Goal: Information Seeking & Learning: Learn about a topic

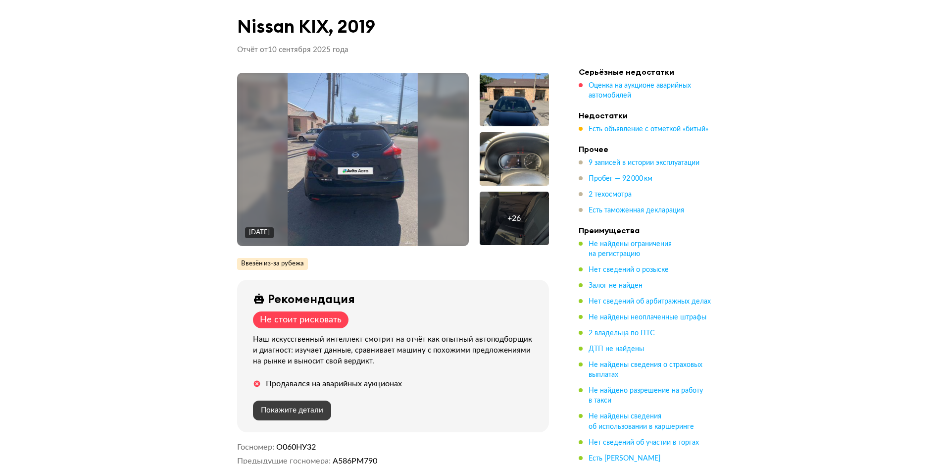
click at [309, 412] on span "Покажите детали" at bounding box center [292, 410] width 62 height 7
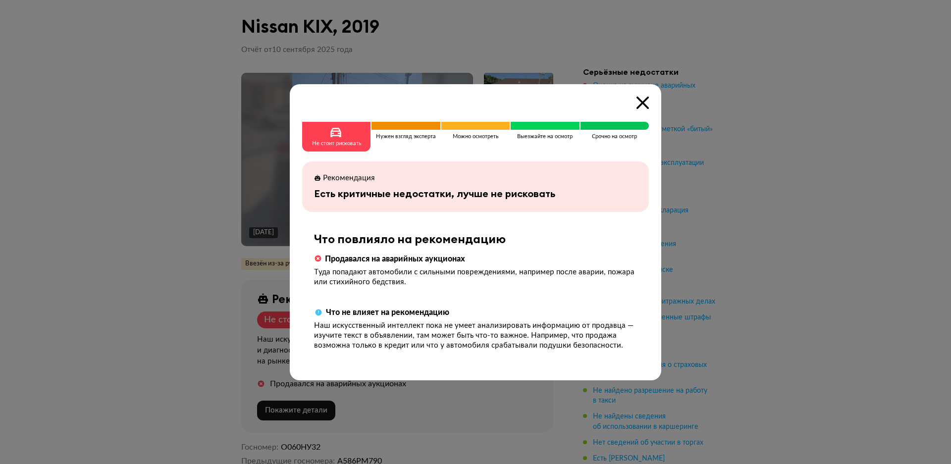
drag, startPoint x: 639, startPoint y: 103, endPoint x: 628, endPoint y: 108, distance: 11.7
click at [639, 103] on icon at bounding box center [642, 103] width 12 height 12
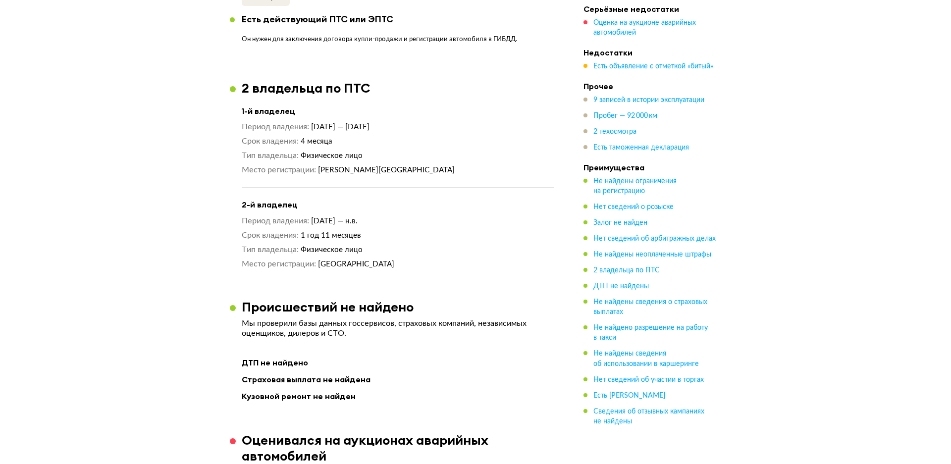
scroll to position [1288, 0]
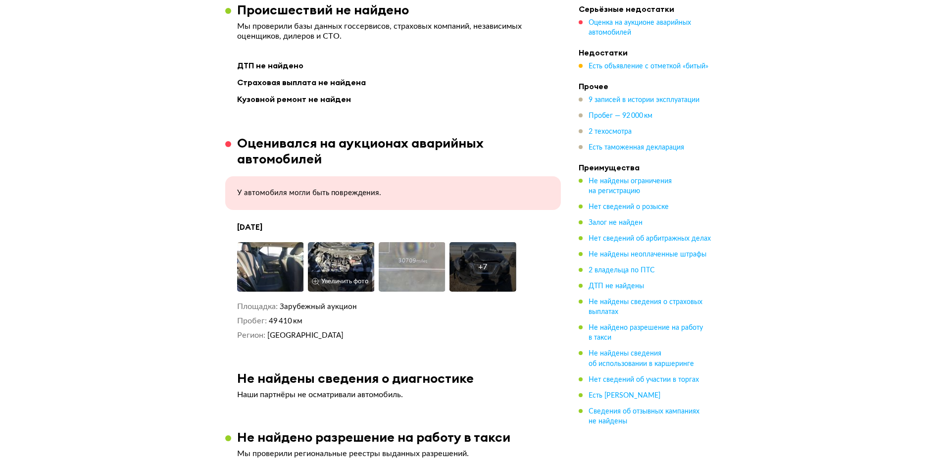
click at [327, 255] on img at bounding box center [341, 267] width 67 height 50
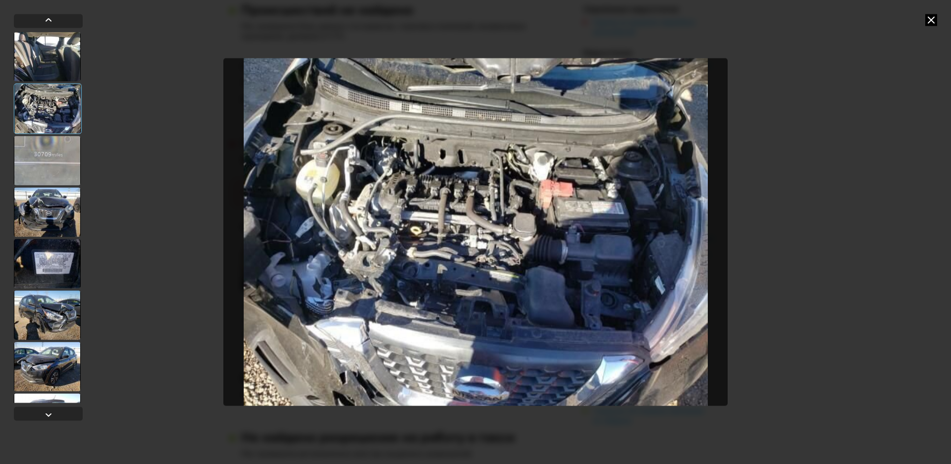
click at [52, 218] on div at bounding box center [47, 212] width 67 height 50
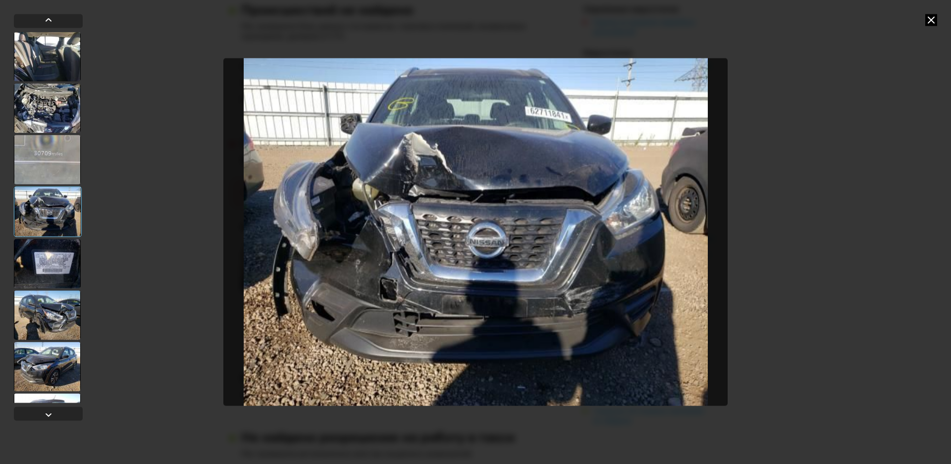
click at [62, 318] on div at bounding box center [47, 315] width 67 height 50
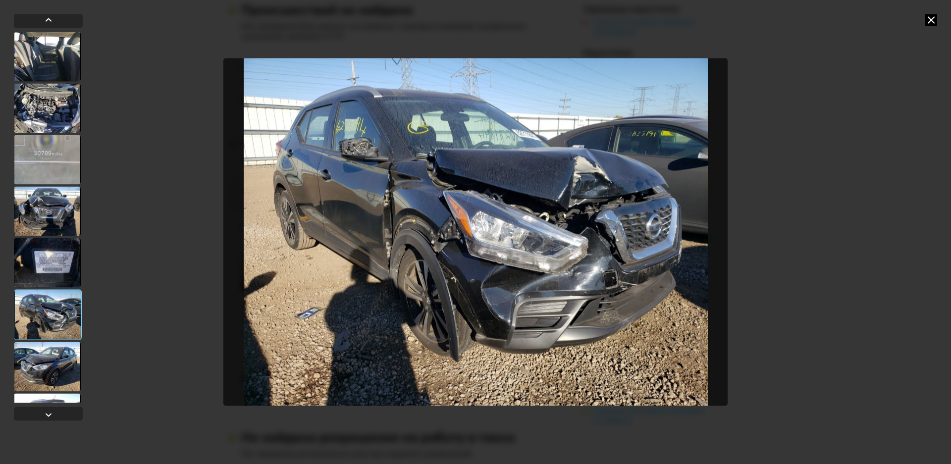
click at [58, 368] on div at bounding box center [47, 367] width 67 height 50
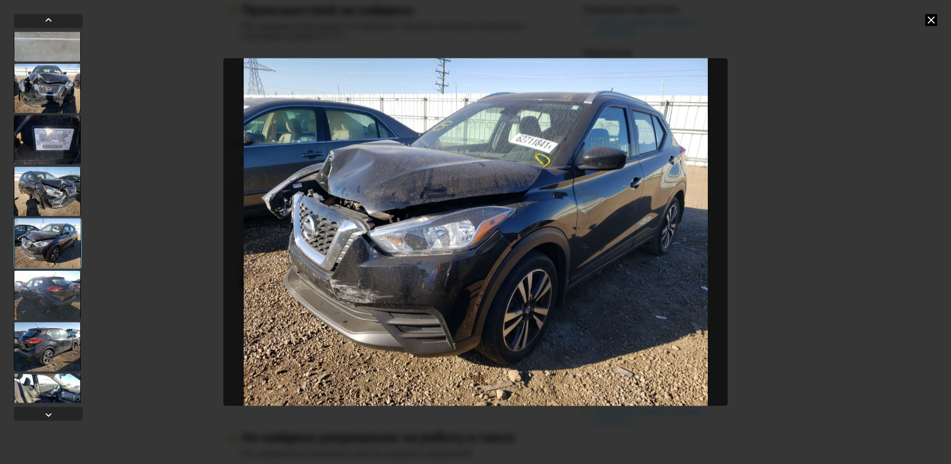
scroll to position [145, 0]
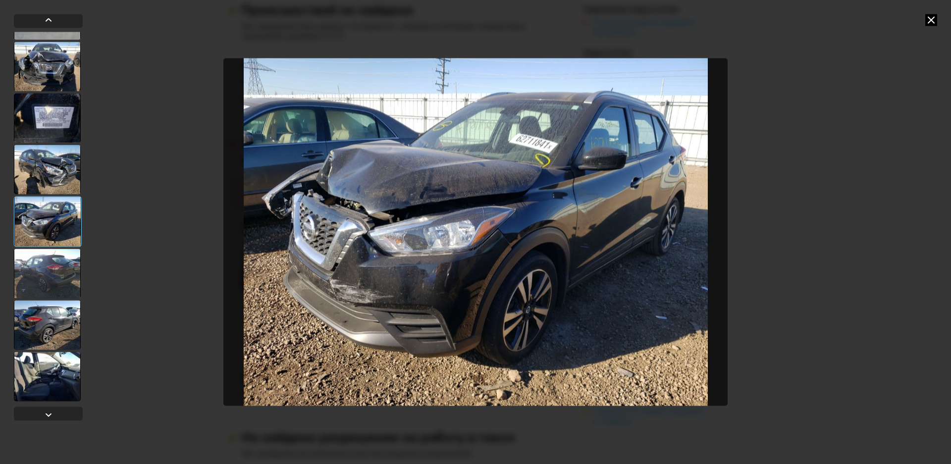
click at [53, 384] on div at bounding box center [47, 377] width 67 height 50
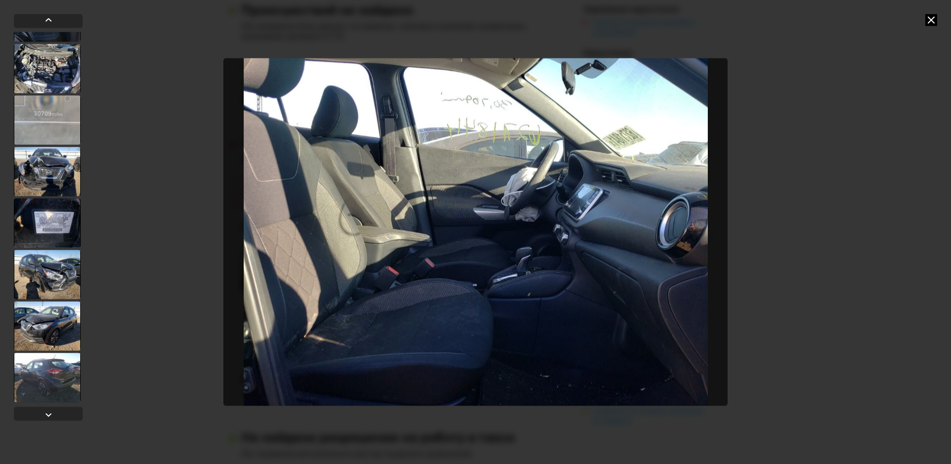
scroll to position [0, 0]
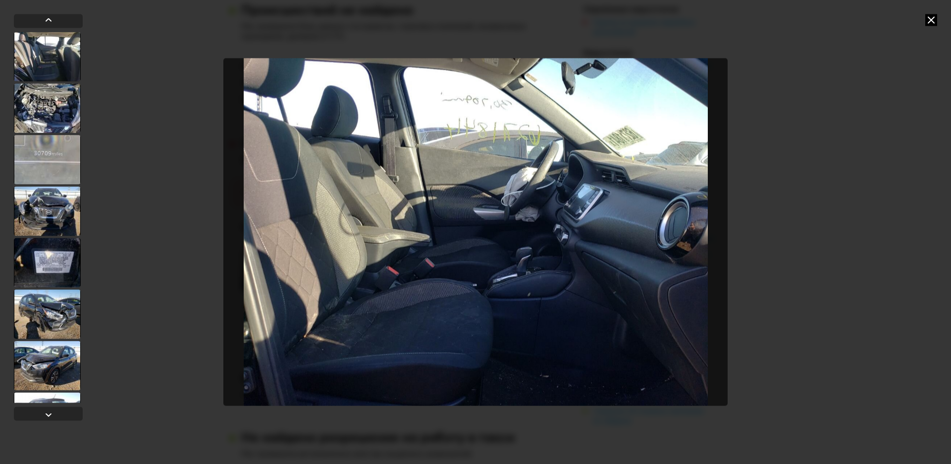
click at [57, 48] on div at bounding box center [47, 57] width 67 height 50
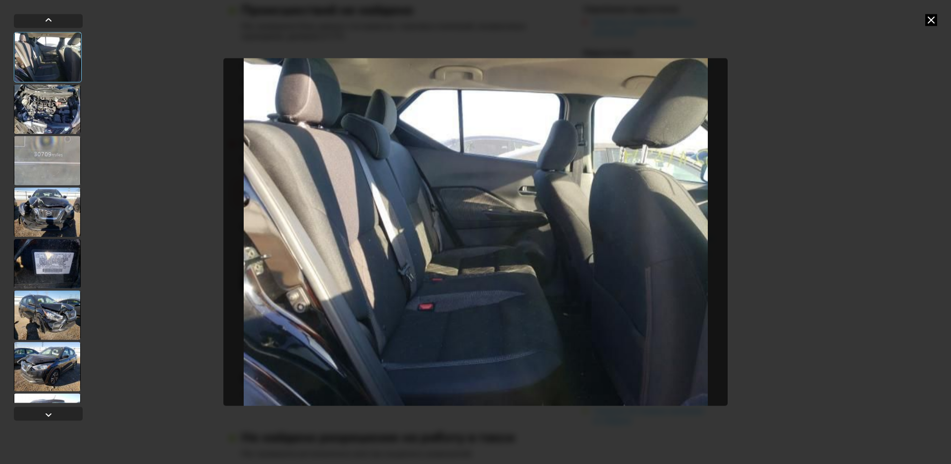
click at [52, 117] on div at bounding box center [47, 109] width 67 height 50
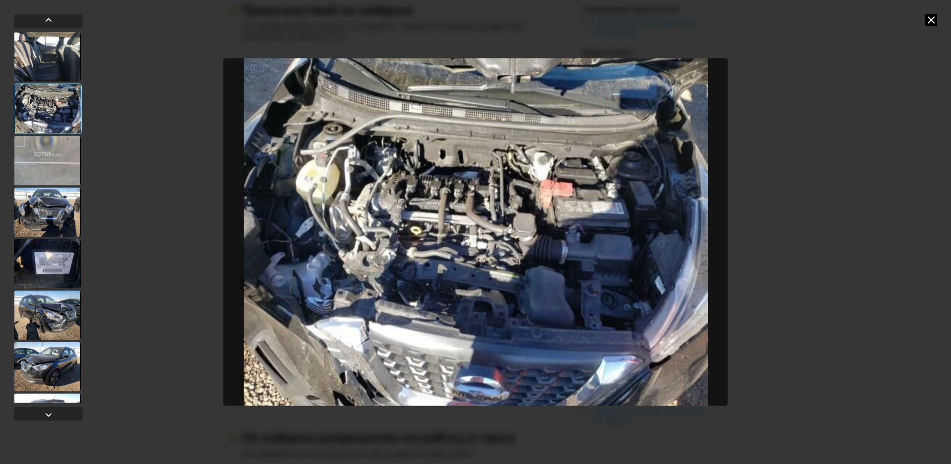
click at [48, 208] on div at bounding box center [47, 212] width 67 height 50
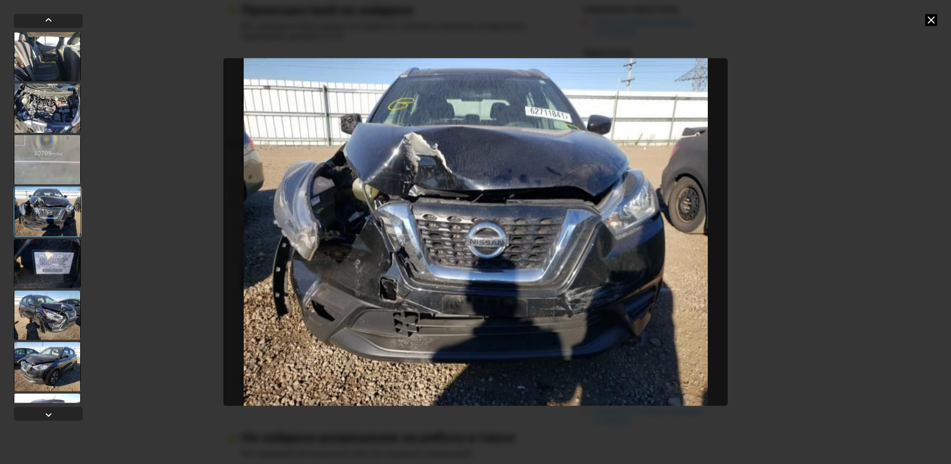
click at [48, 257] on div at bounding box center [47, 264] width 67 height 50
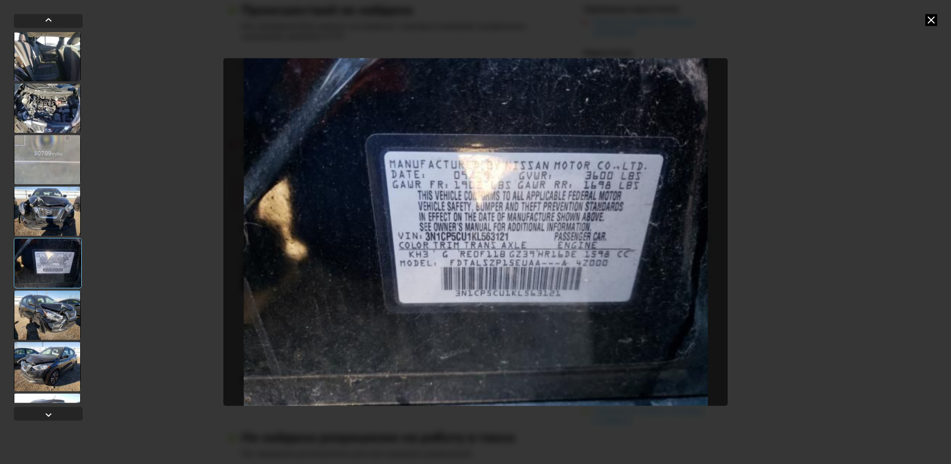
click at [50, 309] on div at bounding box center [47, 315] width 67 height 50
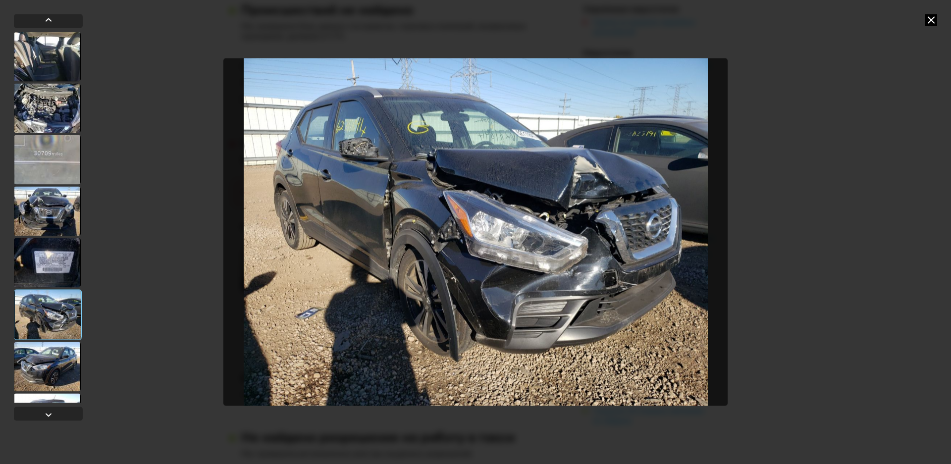
click at [9, 373] on div at bounding box center [475, 232] width 951 height 464
click at [50, 364] on div at bounding box center [47, 367] width 67 height 50
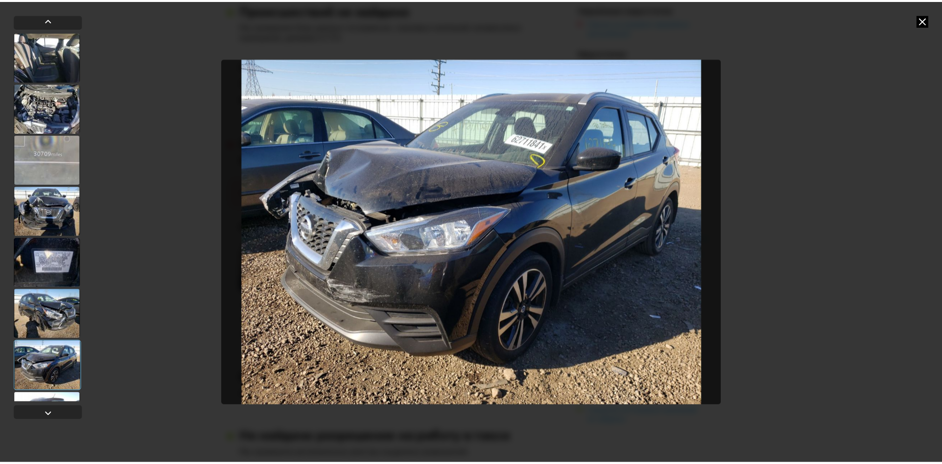
scroll to position [145, 0]
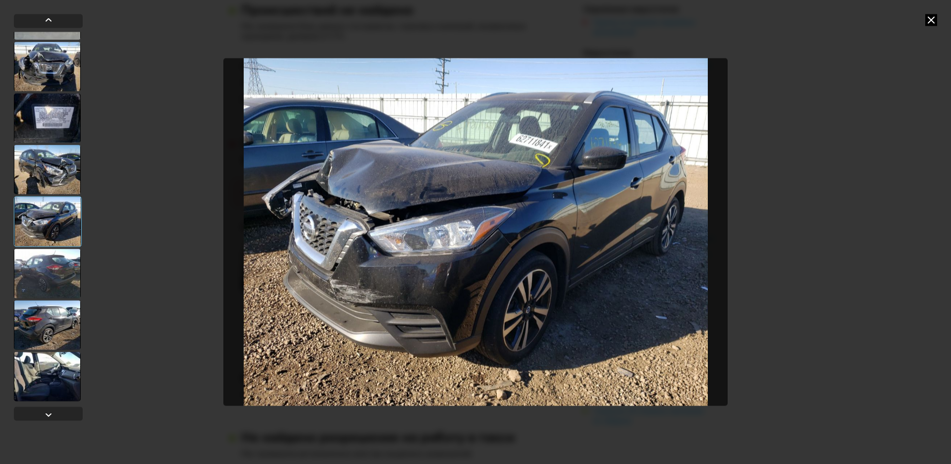
drag, startPoint x: 55, startPoint y: 289, endPoint x: 56, endPoint y: 298, distance: 8.5
click at [55, 290] on div at bounding box center [47, 274] width 67 height 50
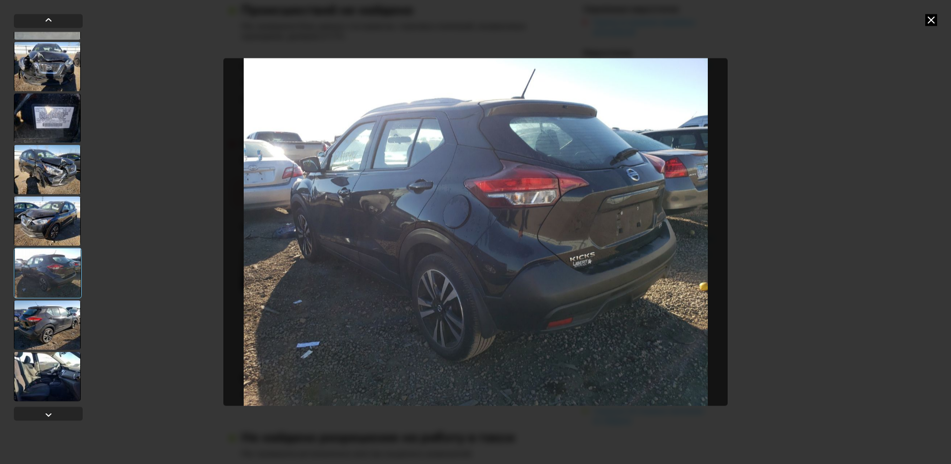
click at [57, 323] on div at bounding box center [47, 325] width 67 height 50
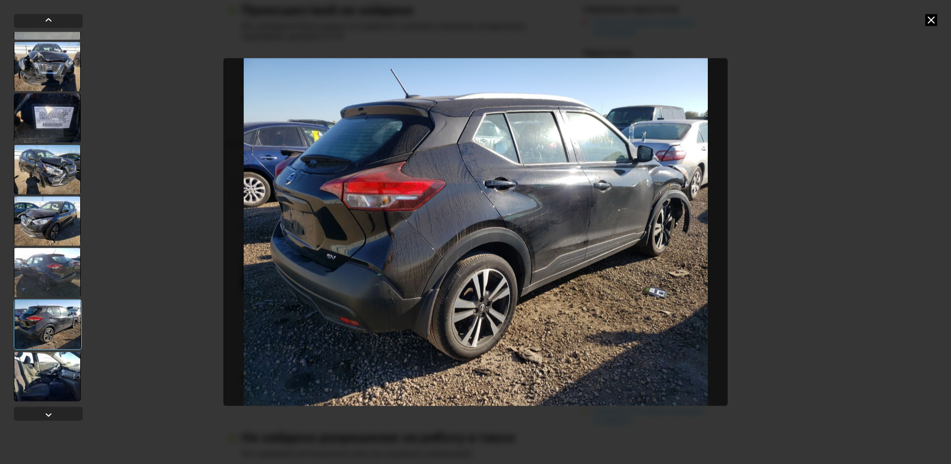
click at [60, 369] on div at bounding box center [47, 377] width 67 height 50
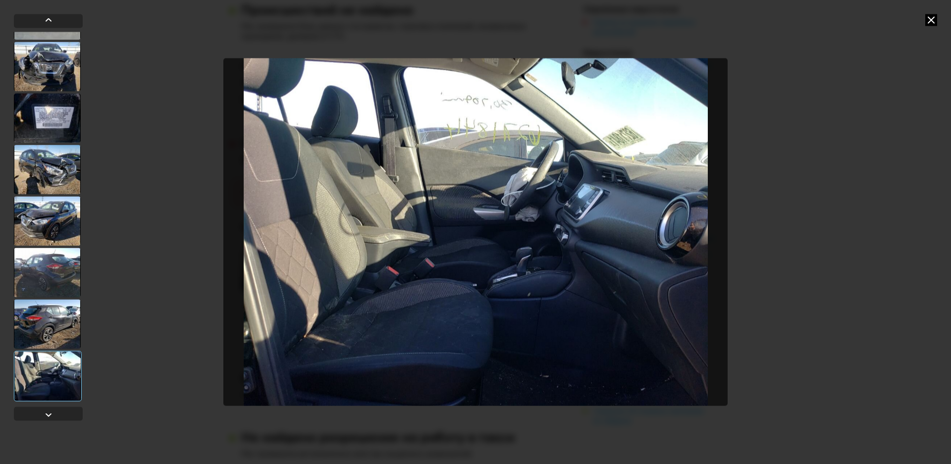
drag, startPoint x: 932, startPoint y: 20, endPoint x: 771, endPoint y: 90, distance: 175.7
click at [931, 20] on icon at bounding box center [931, 20] width 12 height 12
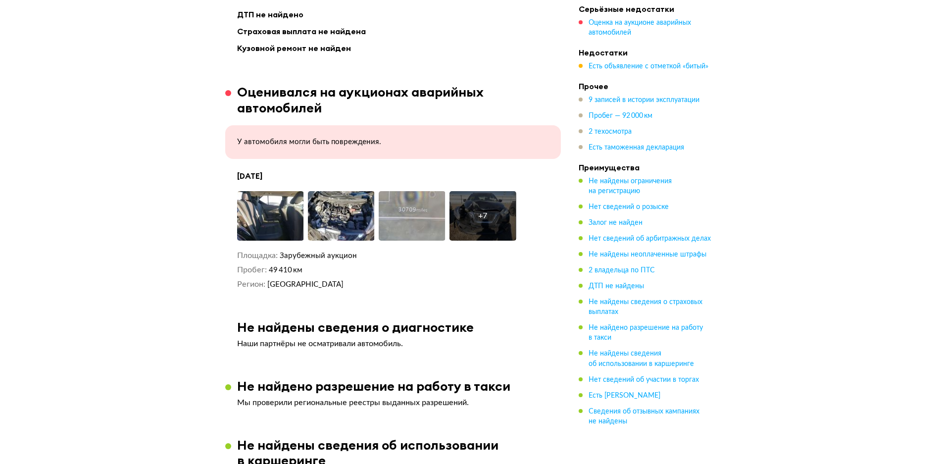
scroll to position [1337, 0]
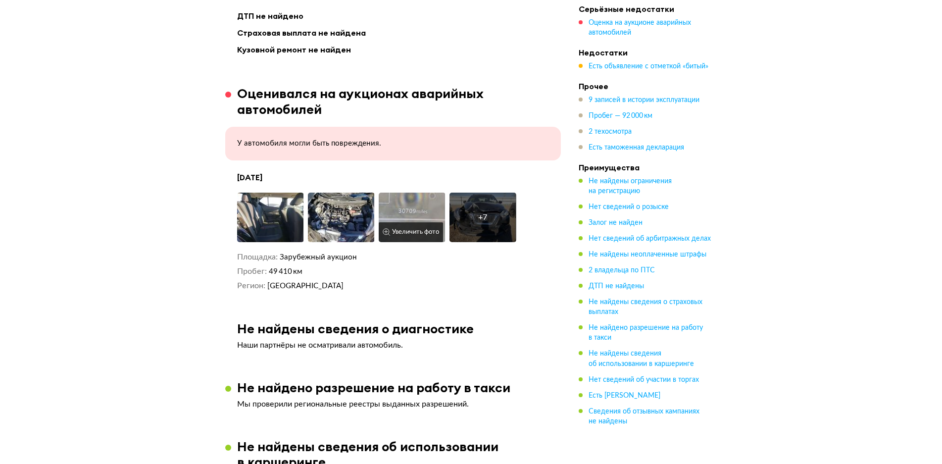
click at [418, 206] on img at bounding box center [412, 218] width 67 height 50
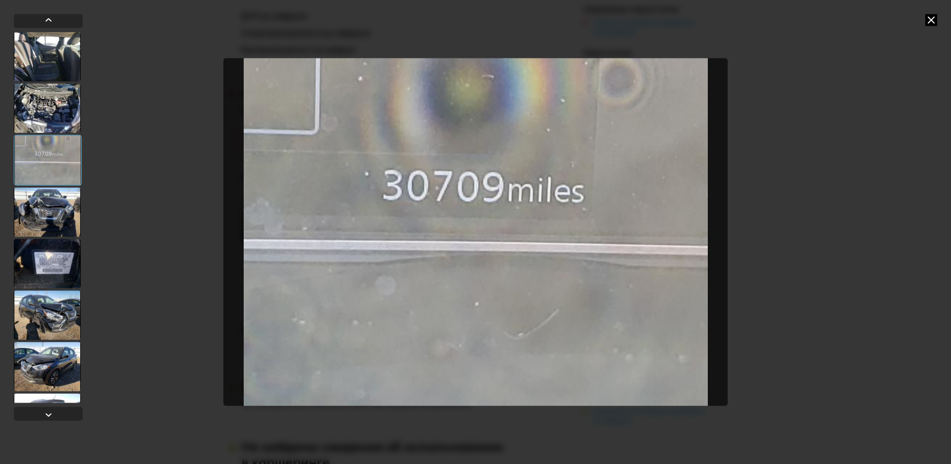
click at [930, 24] on icon at bounding box center [931, 20] width 12 height 12
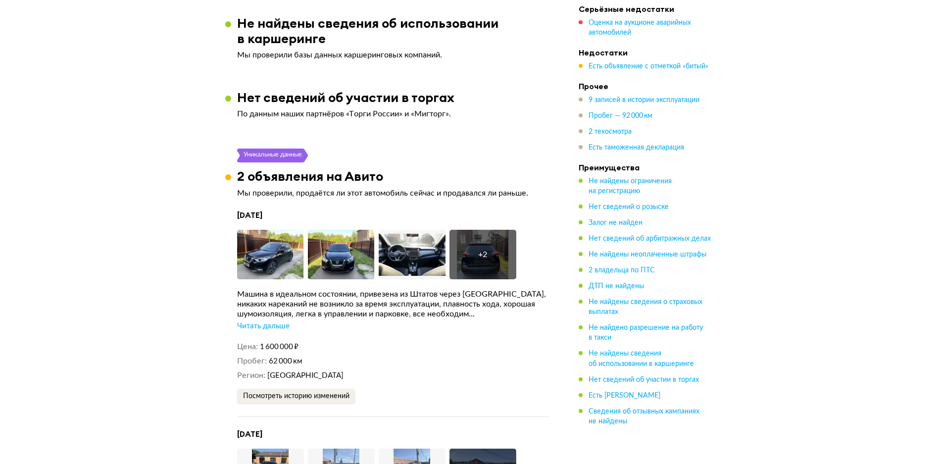
scroll to position [1882, 0]
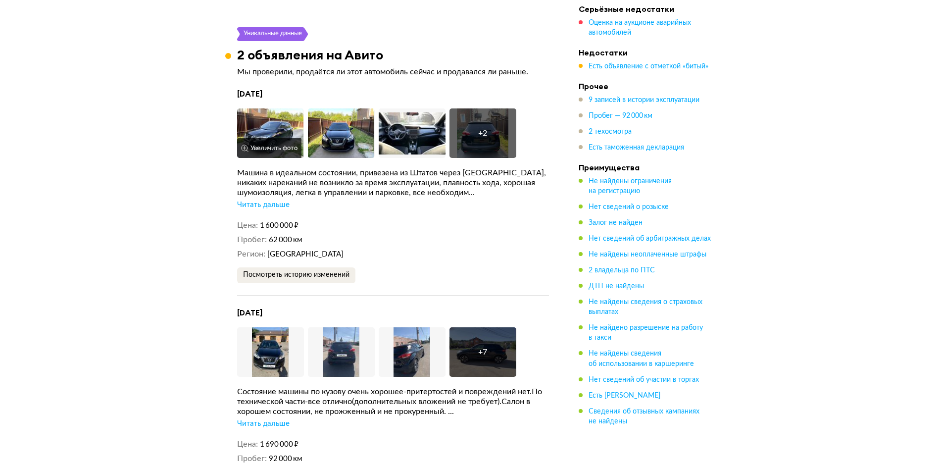
click at [270, 119] on img at bounding box center [270, 133] width 67 height 50
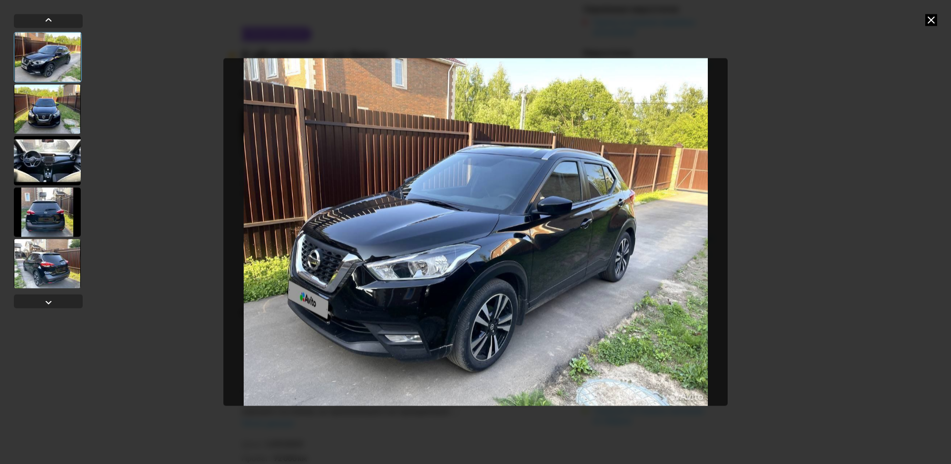
click at [47, 104] on div at bounding box center [47, 109] width 67 height 50
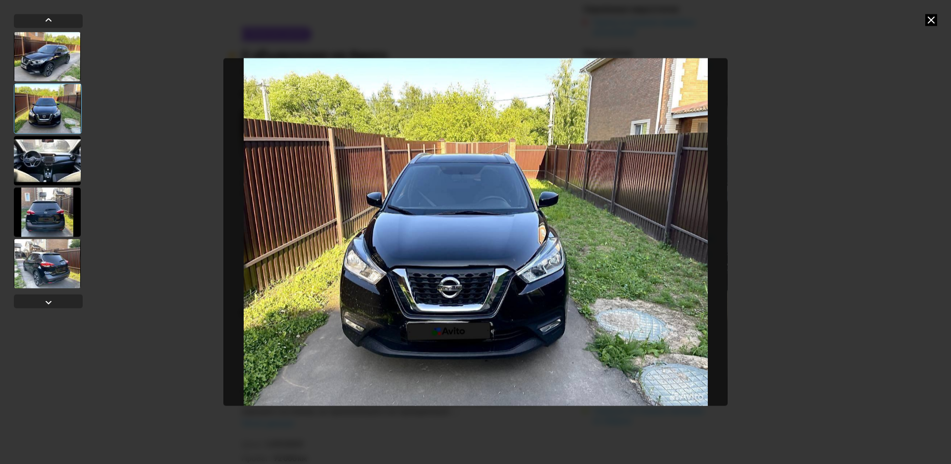
click at [52, 152] on div at bounding box center [47, 161] width 67 height 50
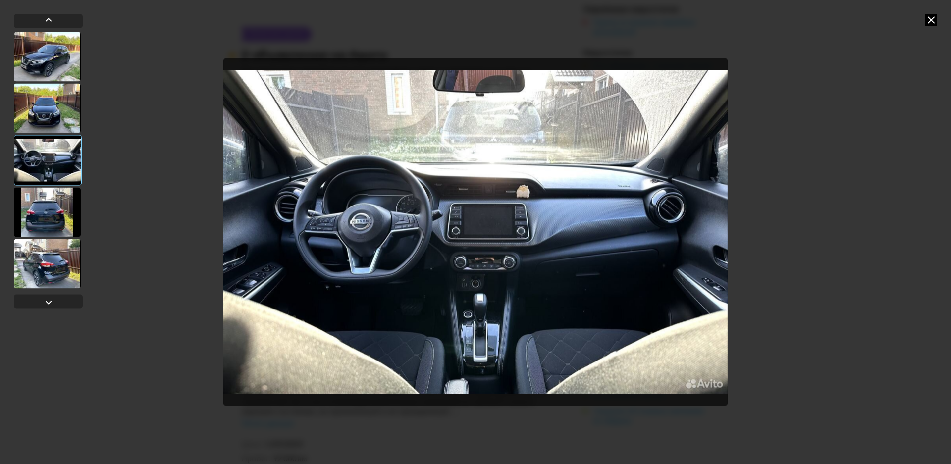
click at [56, 210] on div at bounding box center [47, 212] width 67 height 50
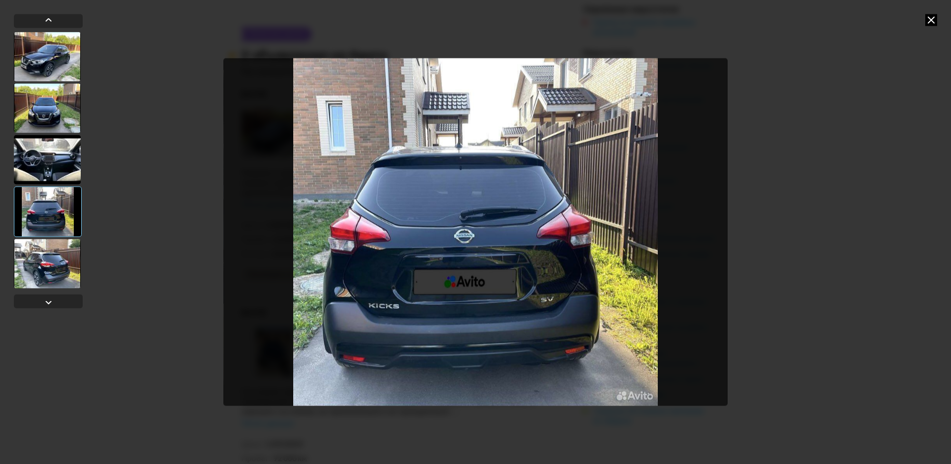
click at [56, 258] on div at bounding box center [47, 264] width 67 height 50
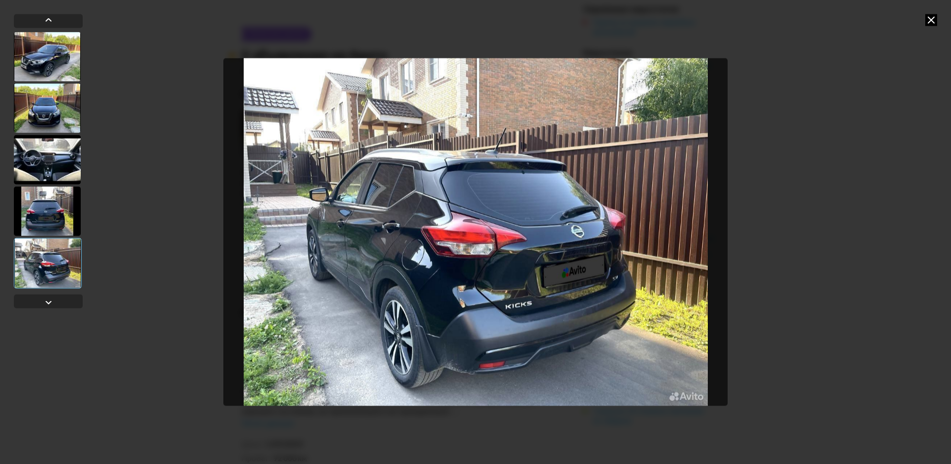
click at [928, 22] on icon at bounding box center [931, 20] width 12 height 12
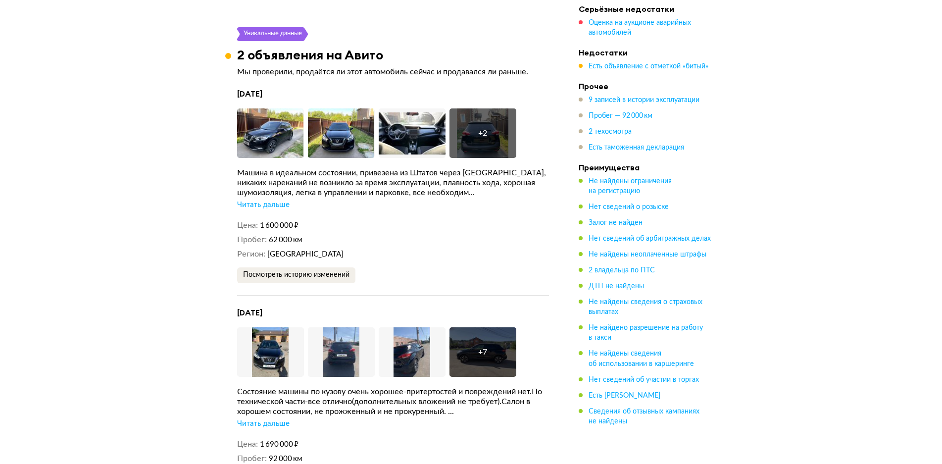
click at [277, 200] on div "Читать дальше" at bounding box center [263, 205] width 52 height 10
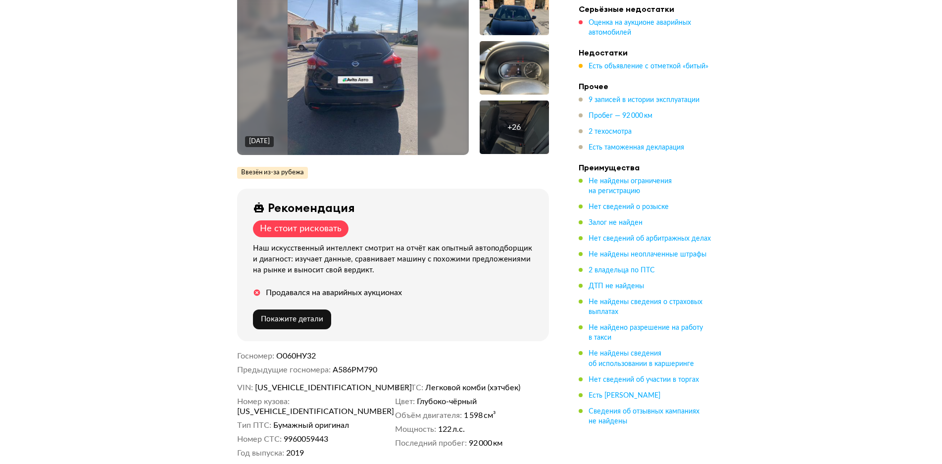
scroll to position [0, 0]
